Goal: Complete application form

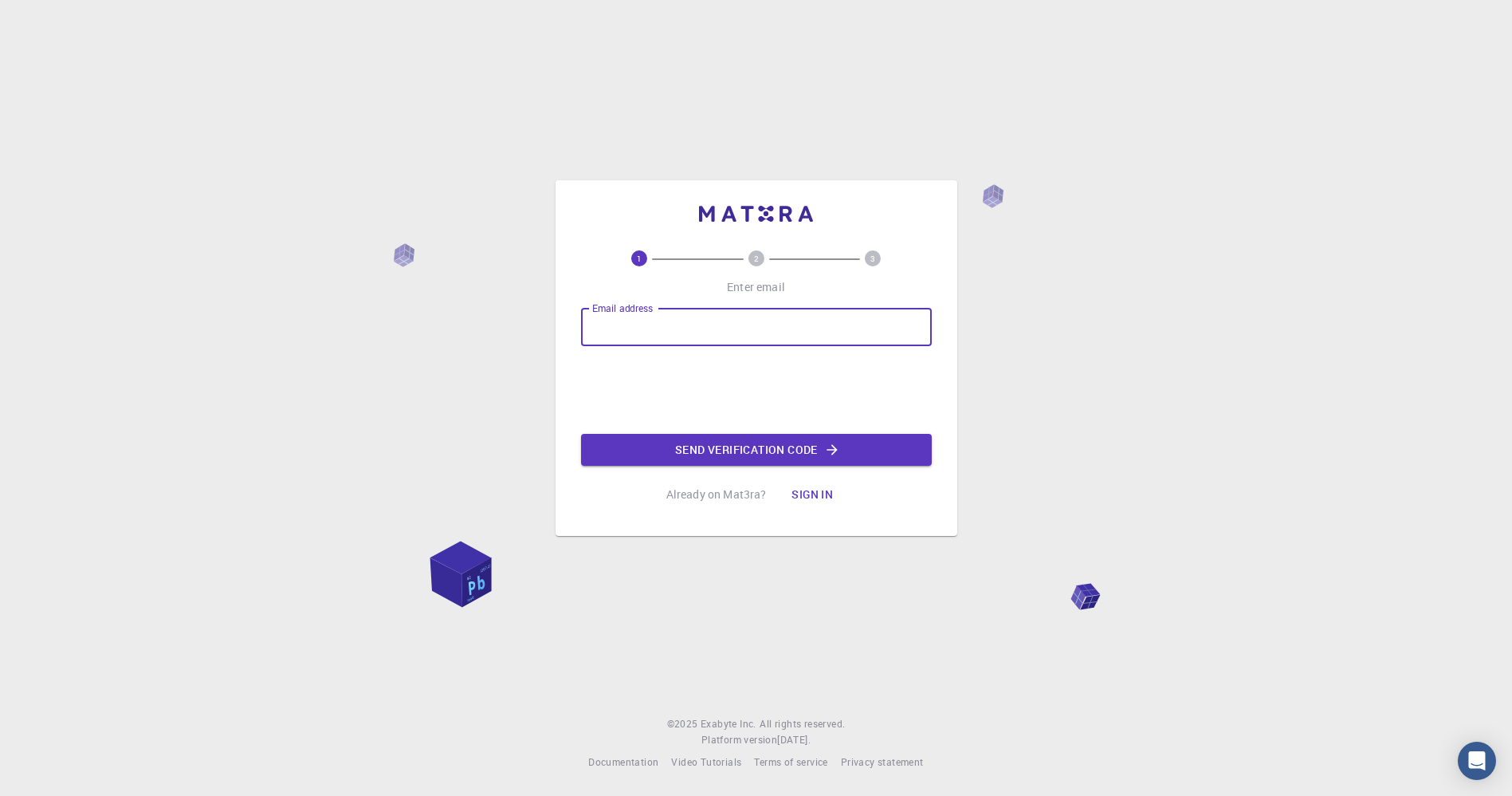
click at [637, 327] on input "Email address" at bounding box center [756, 327] width 351 height 38
type input "[EMAIL_ADDRESS][DOMAIN_NAME]"
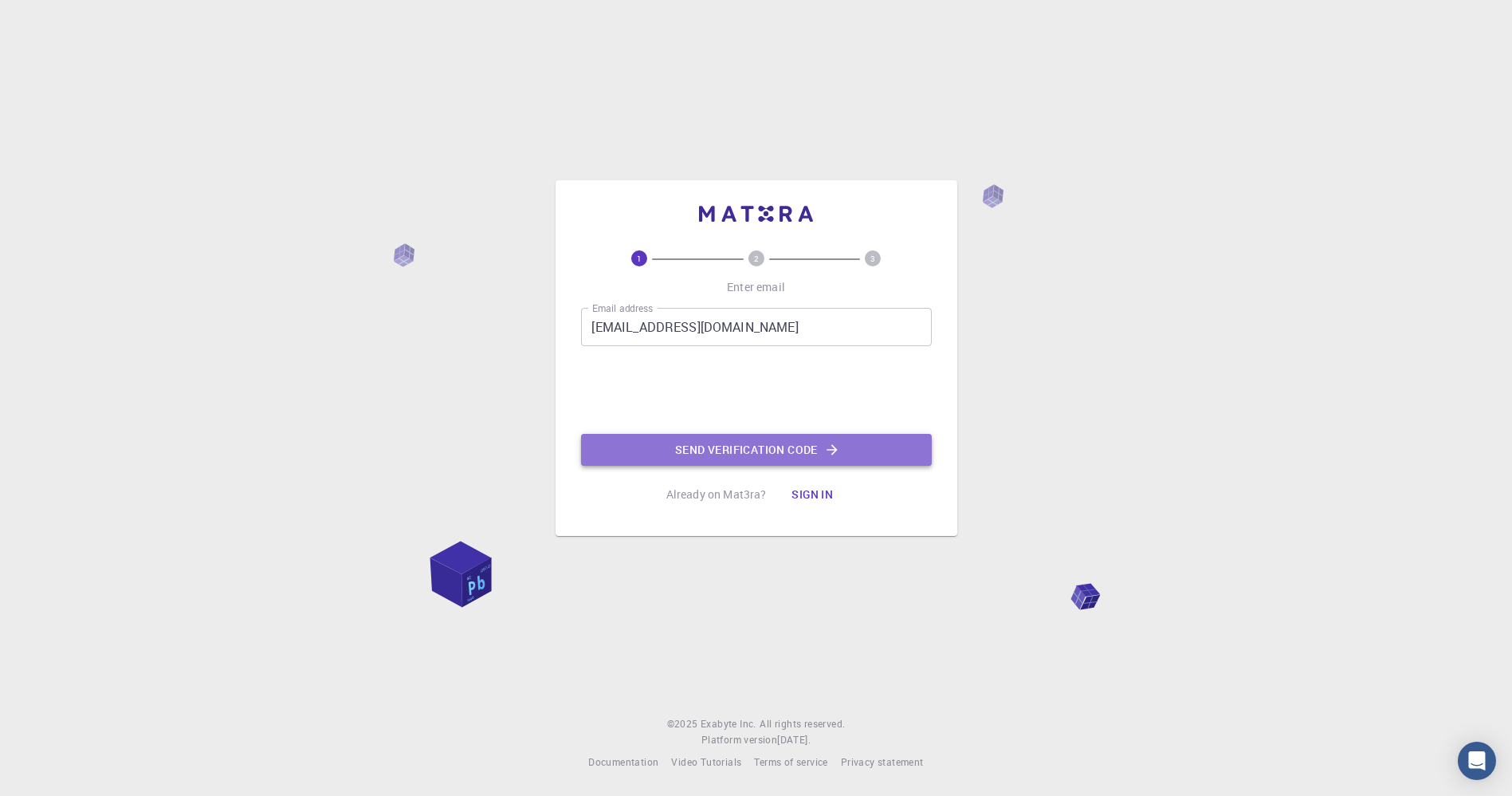
click at [719, 454] on button "Send verification code" at bounding box center [756, 449] width 351 height 32
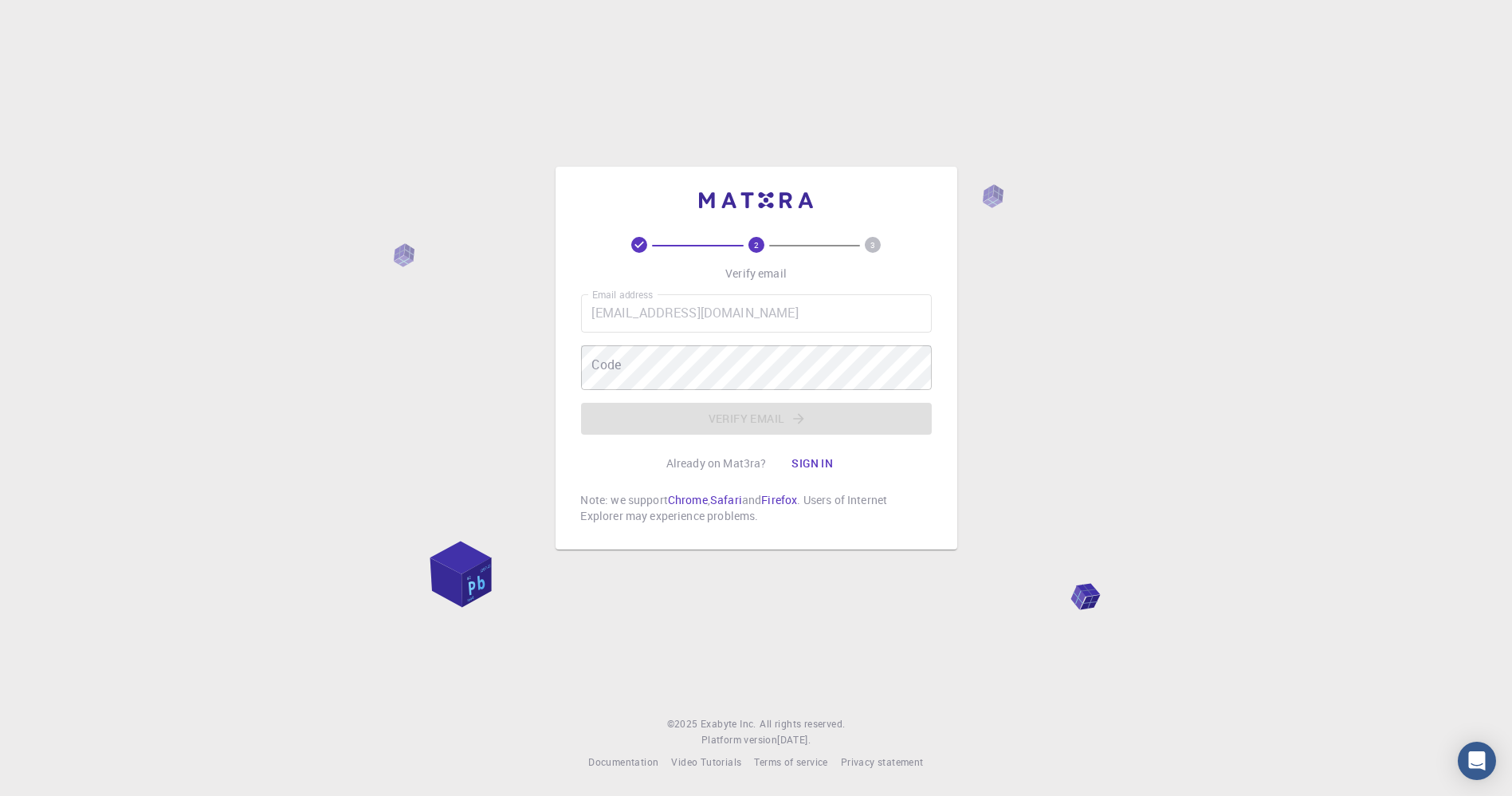
click at [827, 492] on p "Note: we support Chrome , Safari and Firefox . Users of Internet Explorer may e…" at bounding box center [756, 507] width 351 height 32
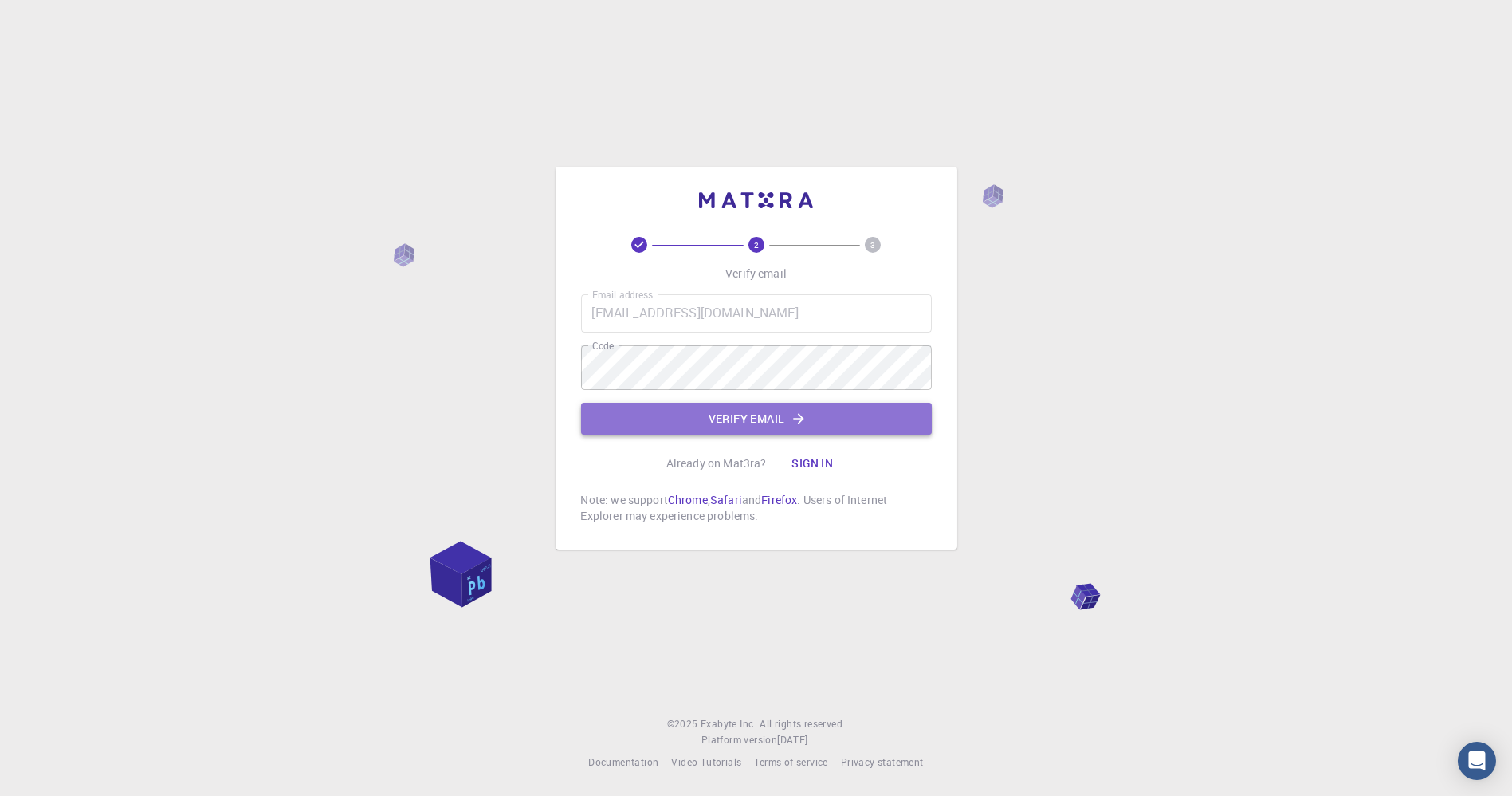
click at [741, 406] on button "Verify email" at bounding box center [756, 418] width 351 height 32
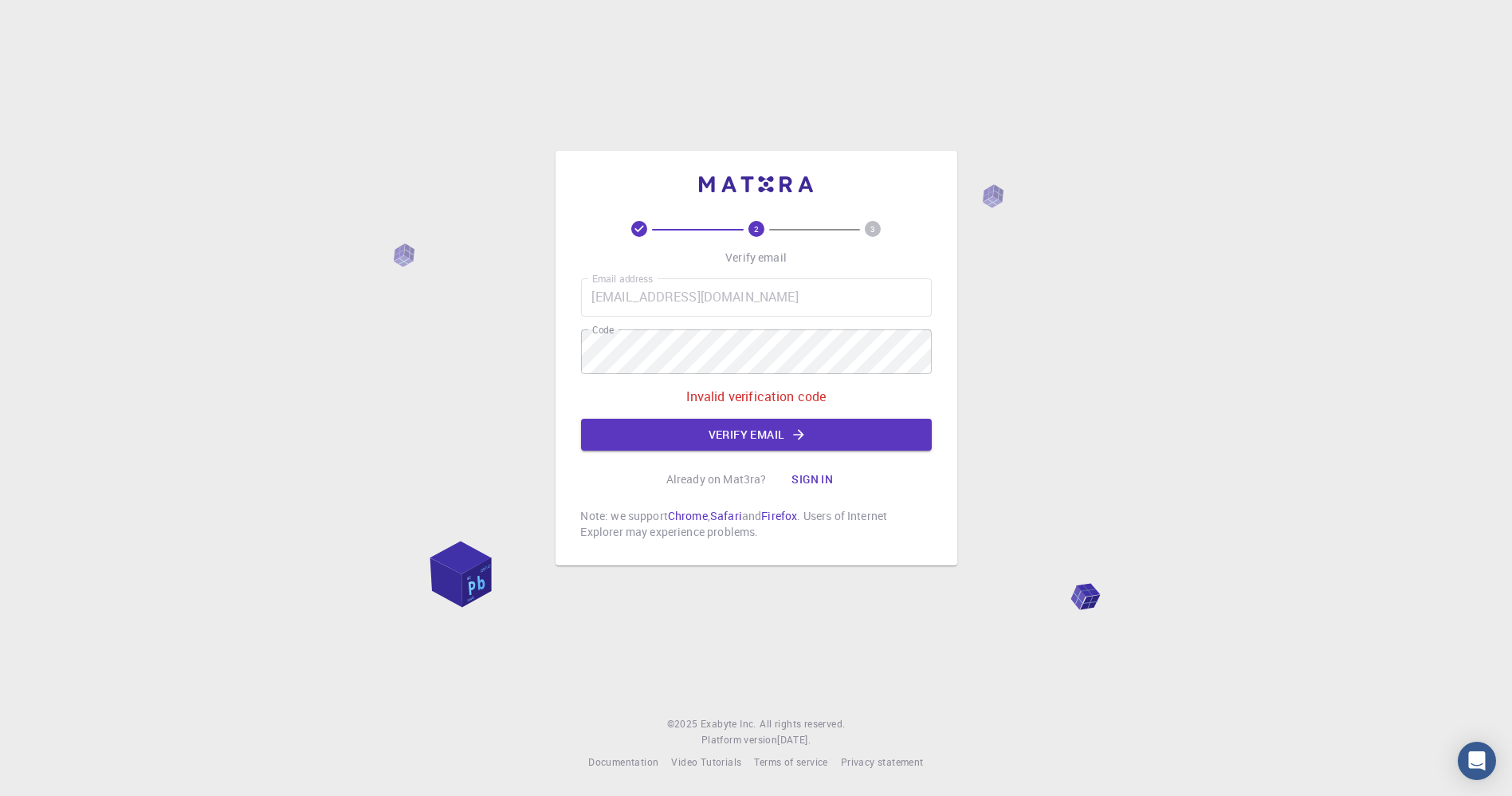
drag, startPoint x: 553, startPoint y: 330, endPoint x: 1136, endPoint y: 346, distance: 583.2
click at [1136, 346] on div "2 3 Verify email Email address [EMAIL_ADDRESS][DOMAIN_NAME] Email address Code …" at bounding box center [756, 398] width 1512 height 796
click at [719, 425] on button "Verify email" at bounding box center [756, 434] width 351 height 32
